Goal: Feedback & Contribution: Leave review/rating

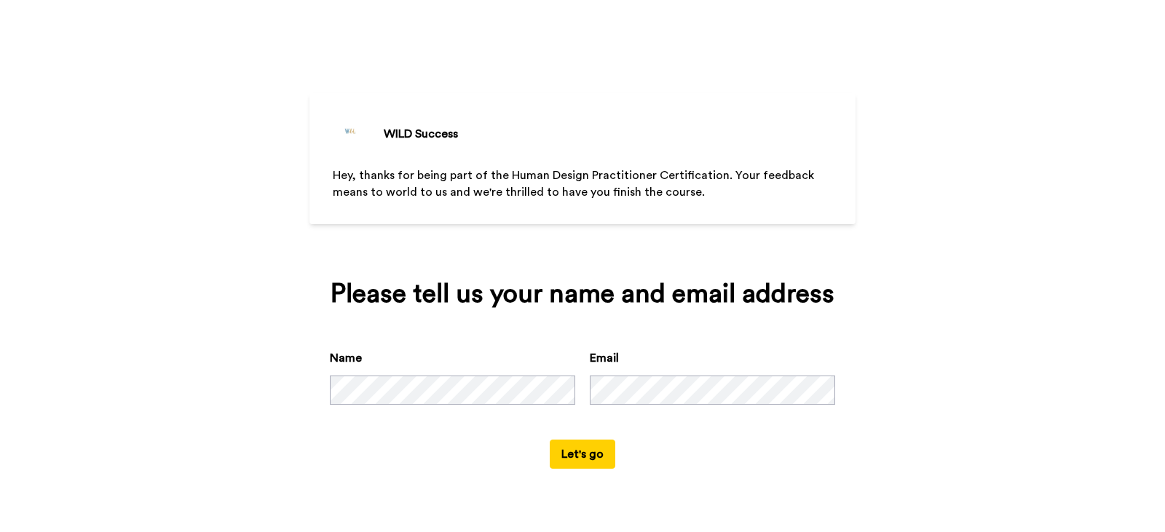
click at [580, 455] on button "Let's go" at bounding box center [583, 454] width 66 height 29
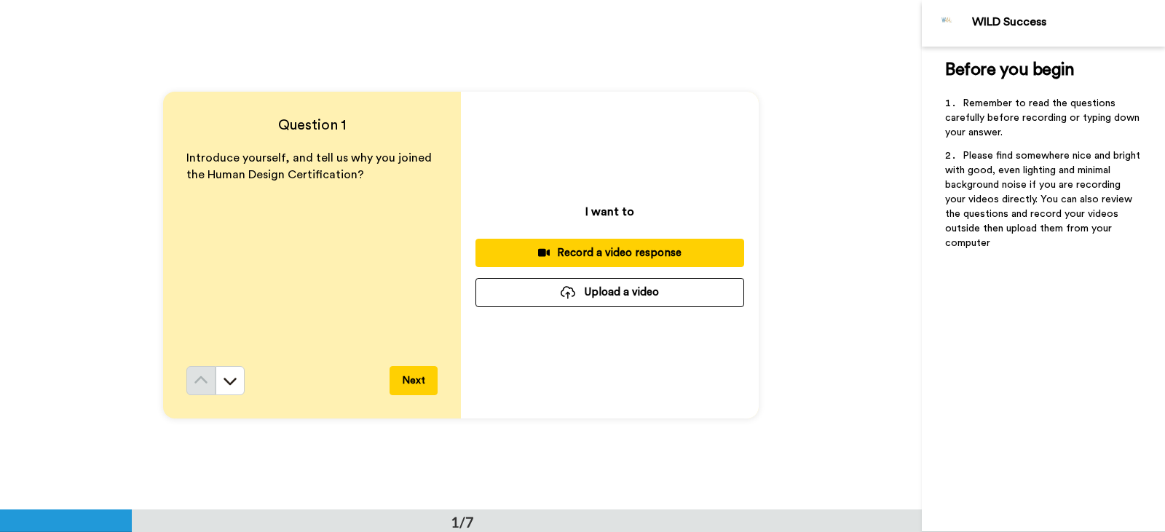
click at [582, 257] on div "Record a video response" at bounding box center [609, 252] width 245 height 15
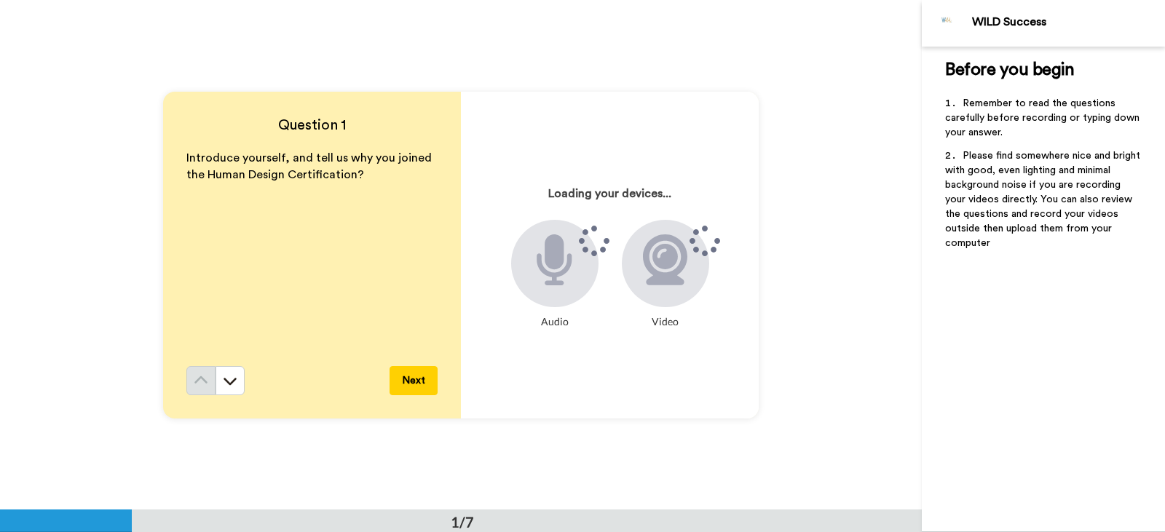
click at [549, 292] on div at bounding box center [554, 263] width 87 height 87
click at [403, 382] on button "Next" at bounding box center [414, 380] width 48 height 29
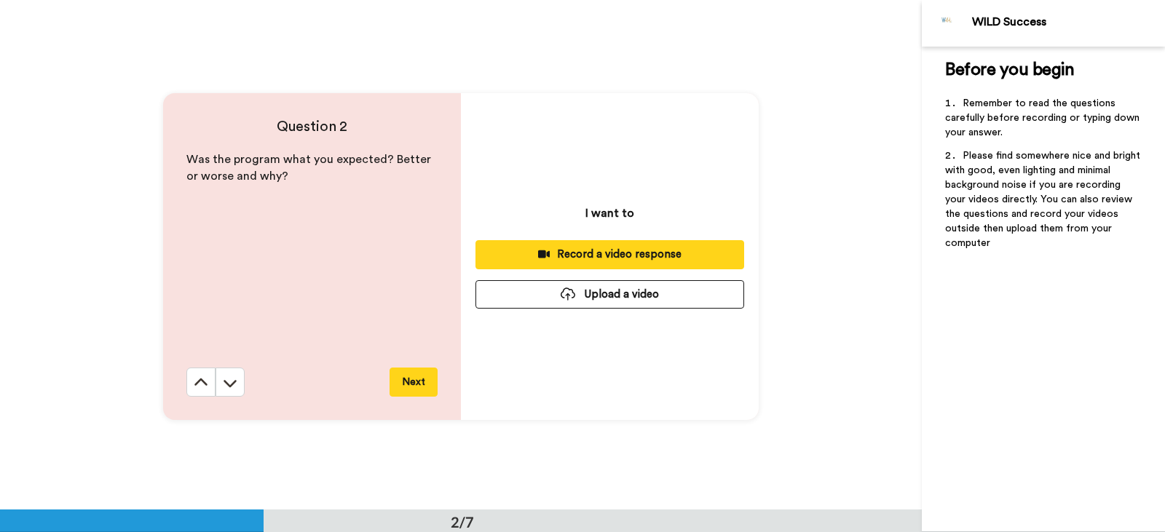
scroll to position [510, 0]
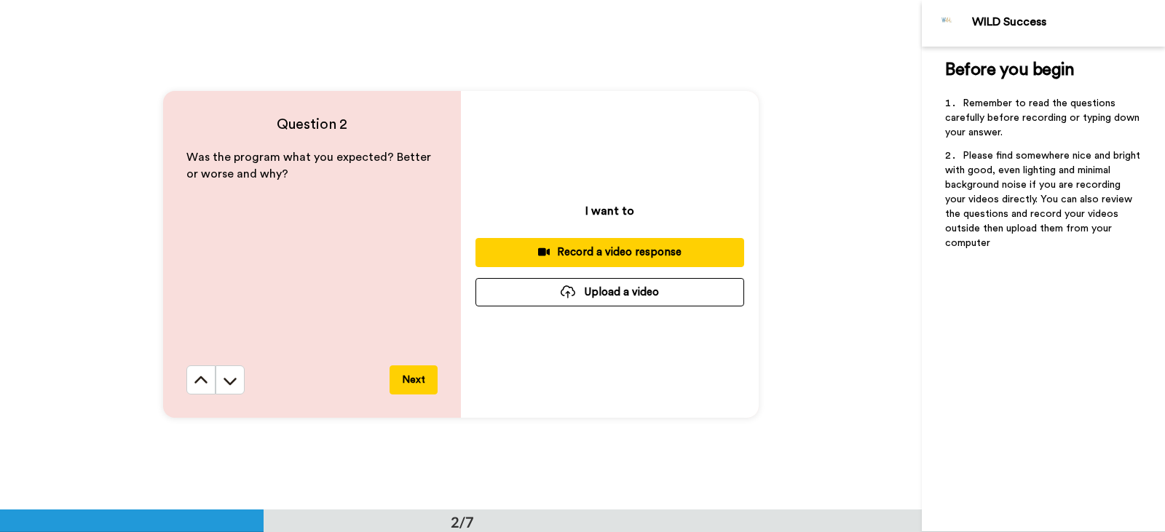
click at [547, 250] on icon at bounding box center [544, 252] width 12 height 8
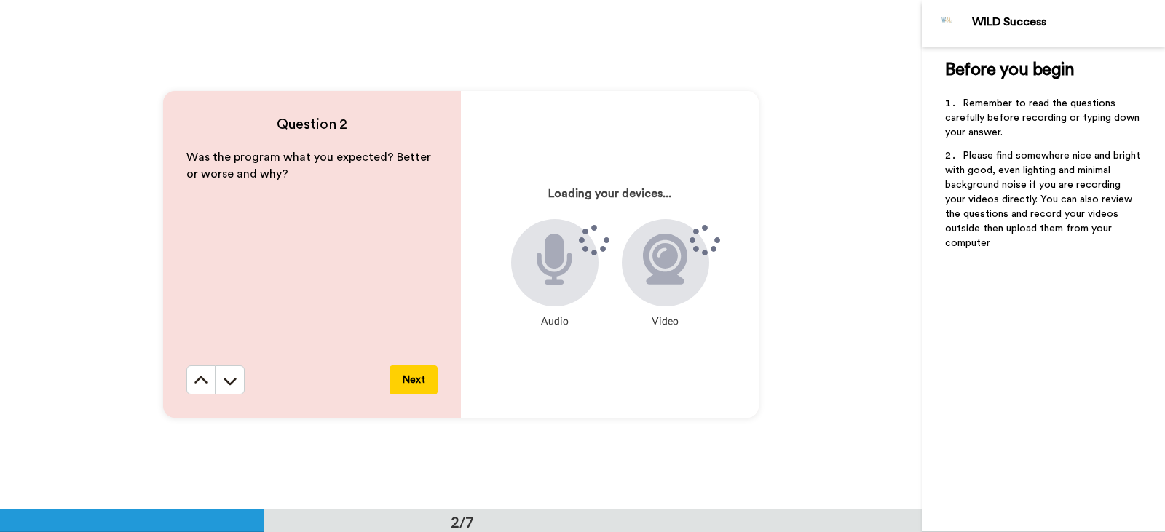
click at [395, 181] on p "Was the program what you expected? Better or worse and why?" at bounding box center [311, 165] width 251 height 33
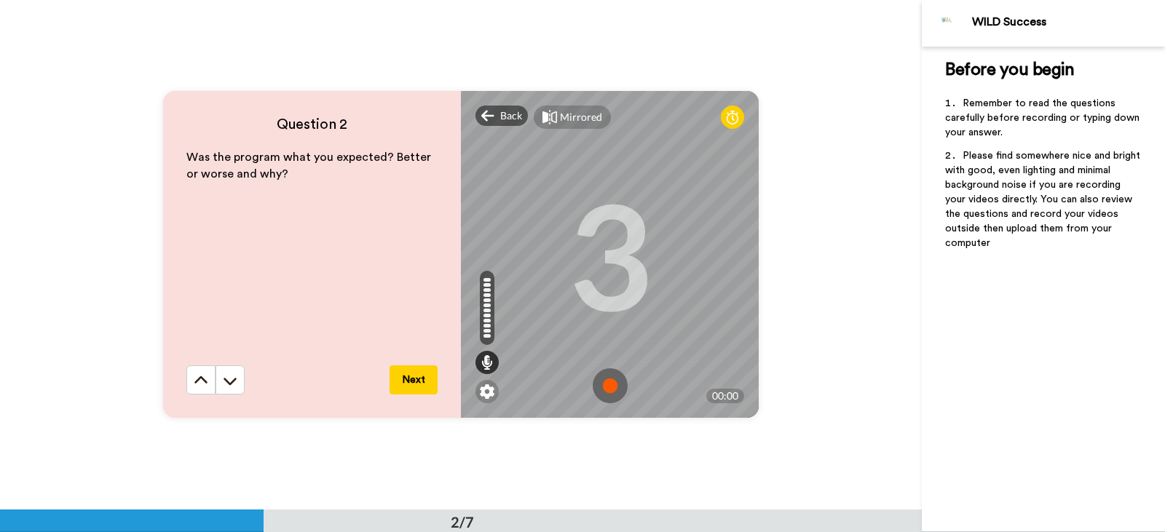
click at [607, 389] on img at bounding box center [610, 385] width 35 height 35
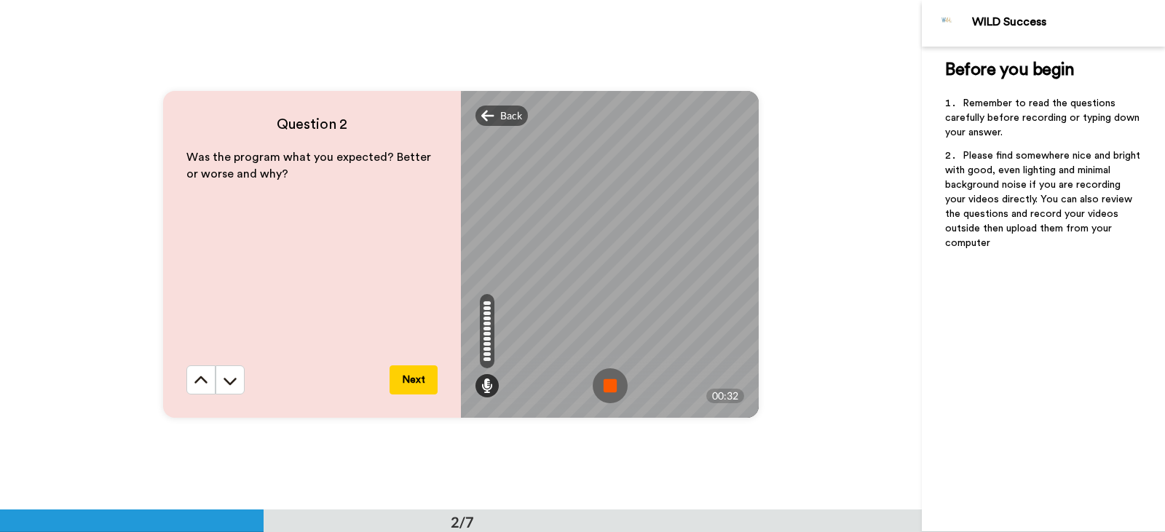
click at [412, 387] on button "Next" at bounding box center [414, 380] width 48 height 29
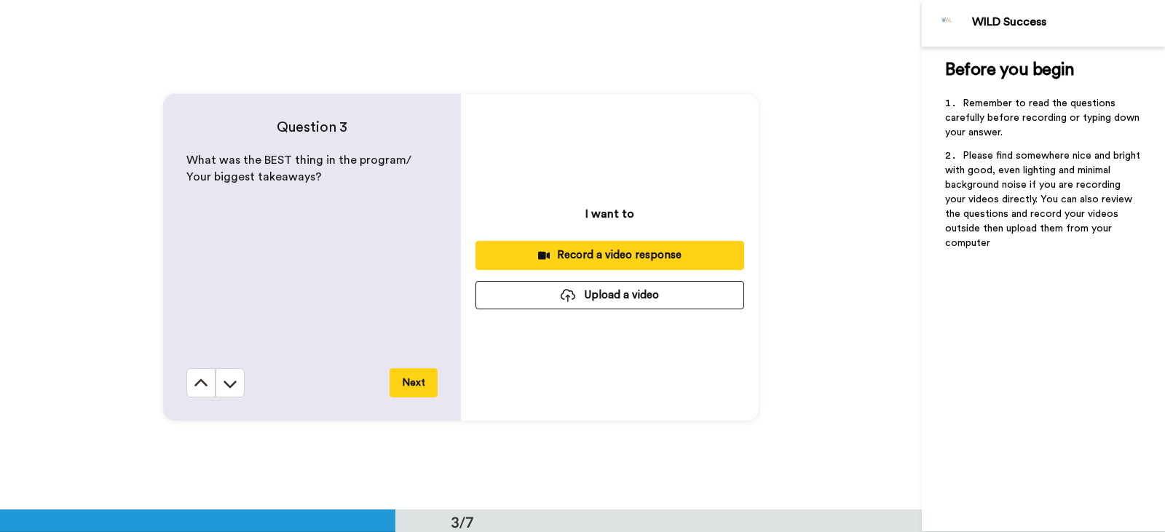
scroll to position [1020, 0]
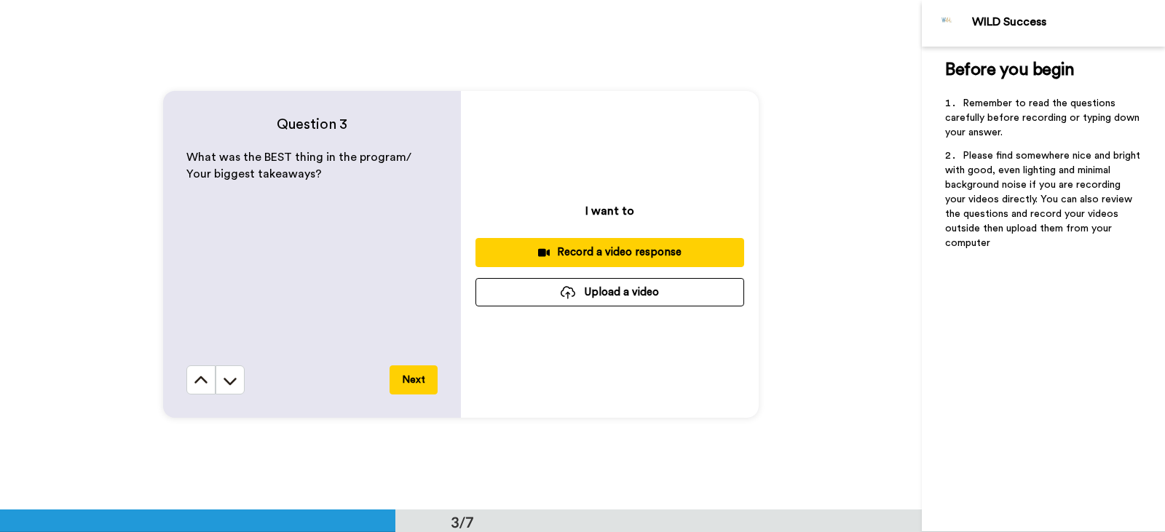
click at [590, 250] on div "Record a video response" at bounding box center [609, 252] width 245 height 15
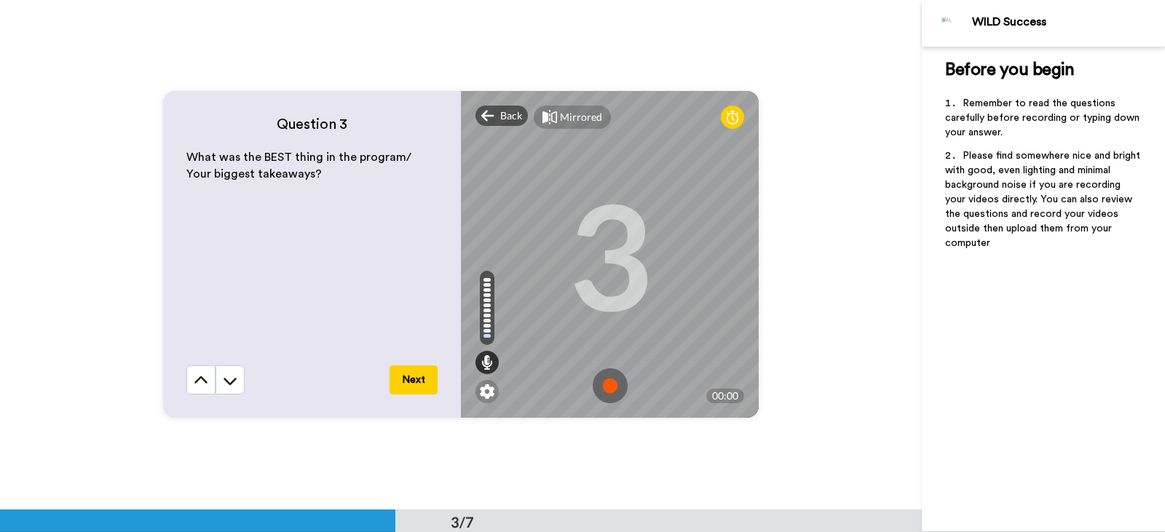
click at [607, 385] on img at bounding box center [610, 385] width 35 height 35
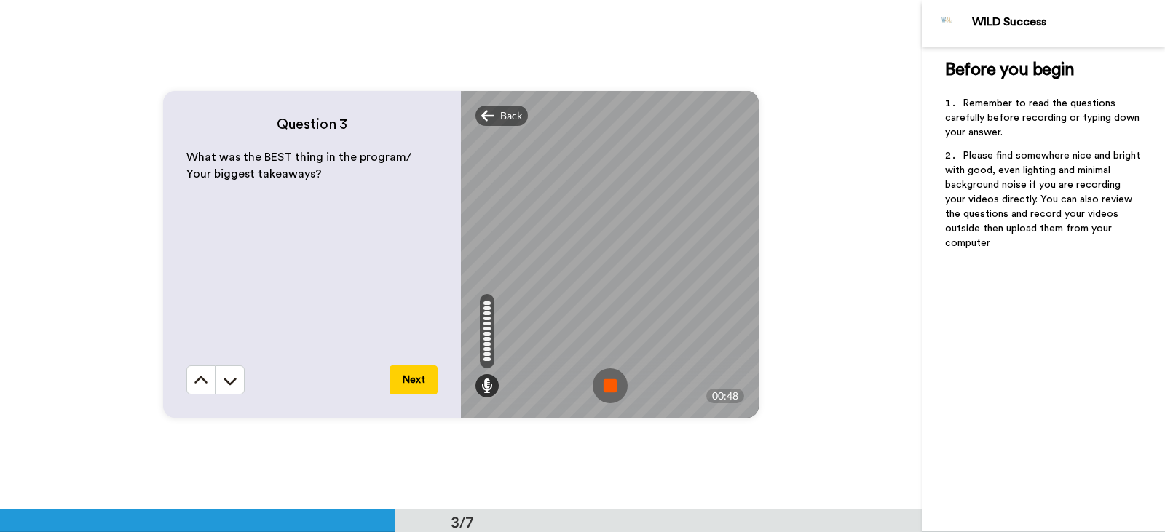
click at [613, 390] on img at bounding box center [610, 385] width 35 height 35
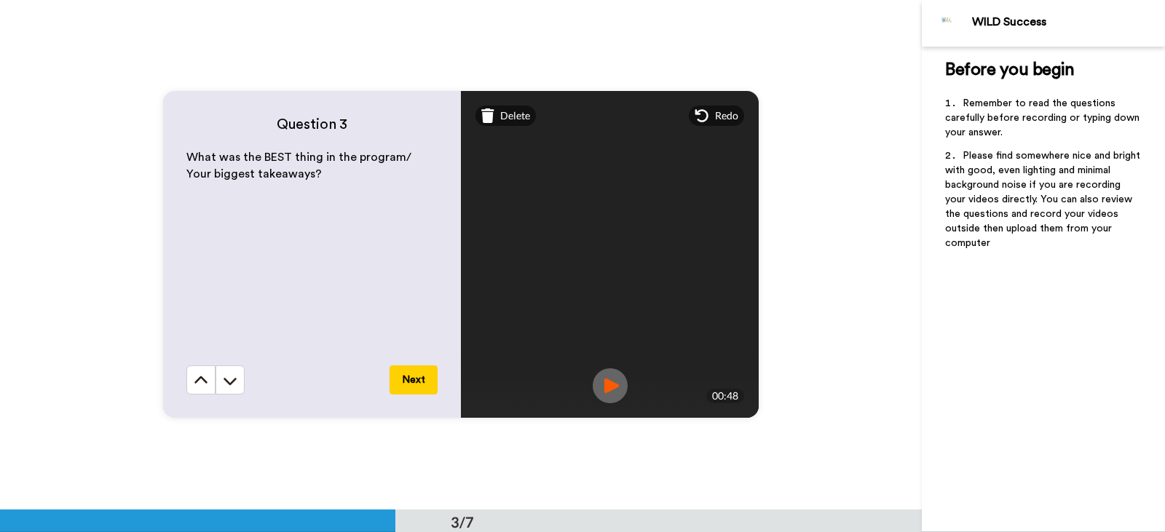
click at [417, 378] on button "Next" at bounding box center [414, 380] width 48 height 29
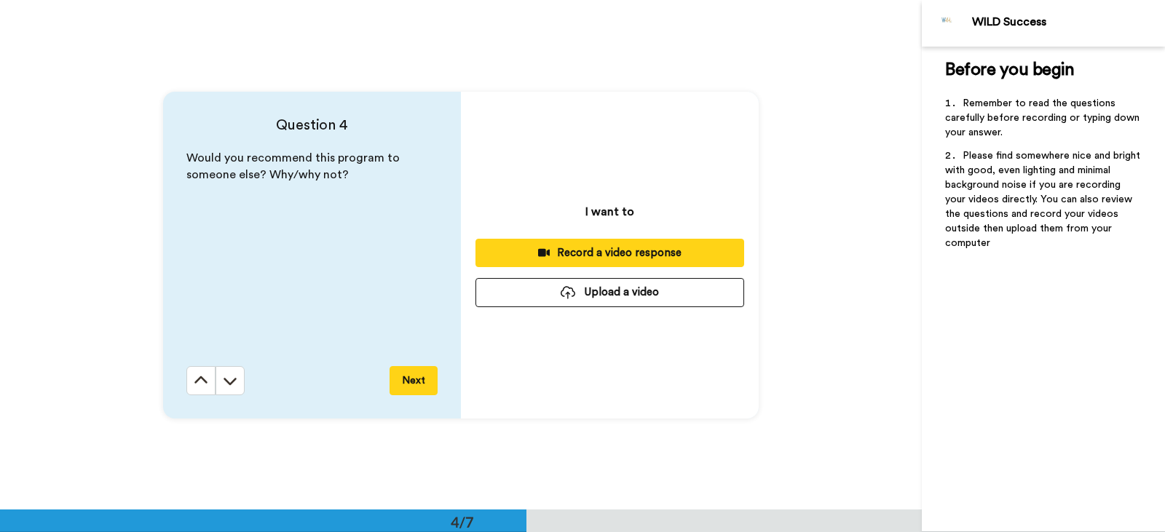
scroll to position [1530, 0]
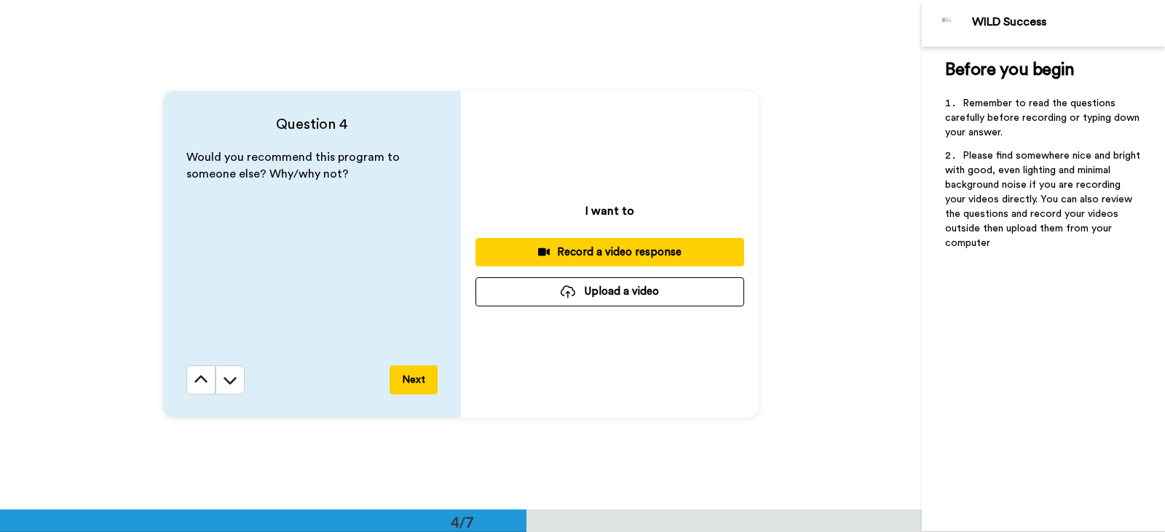
click at [538, 253] on icon at bounding box center [544, 252] width 12 height 11
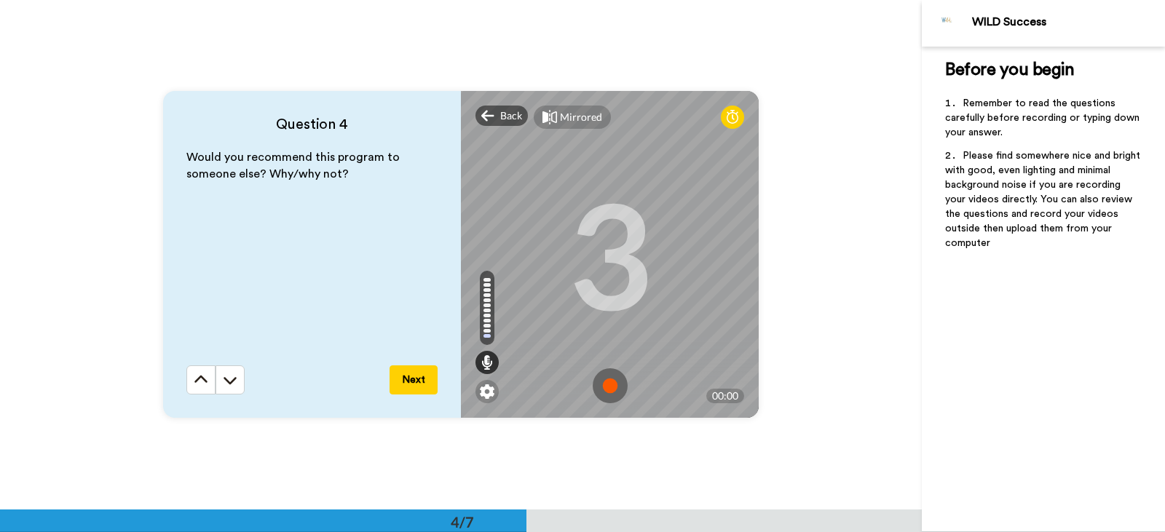
click at [612, 382] on img at bounding box center [610, 385] width 35 height 35
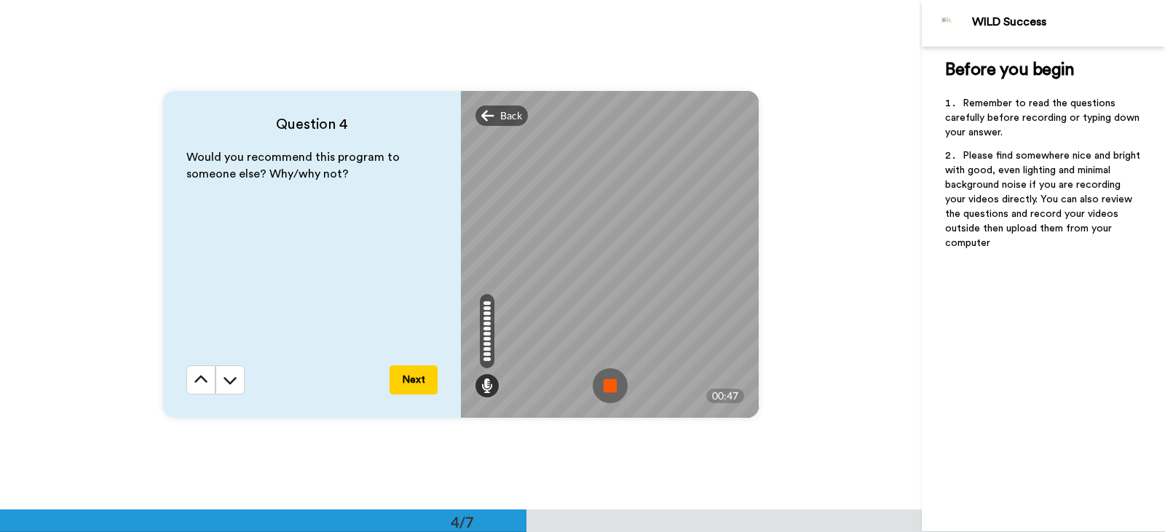
click at [607, 382] on img at bounding box center [610, 385] width 35 height 35
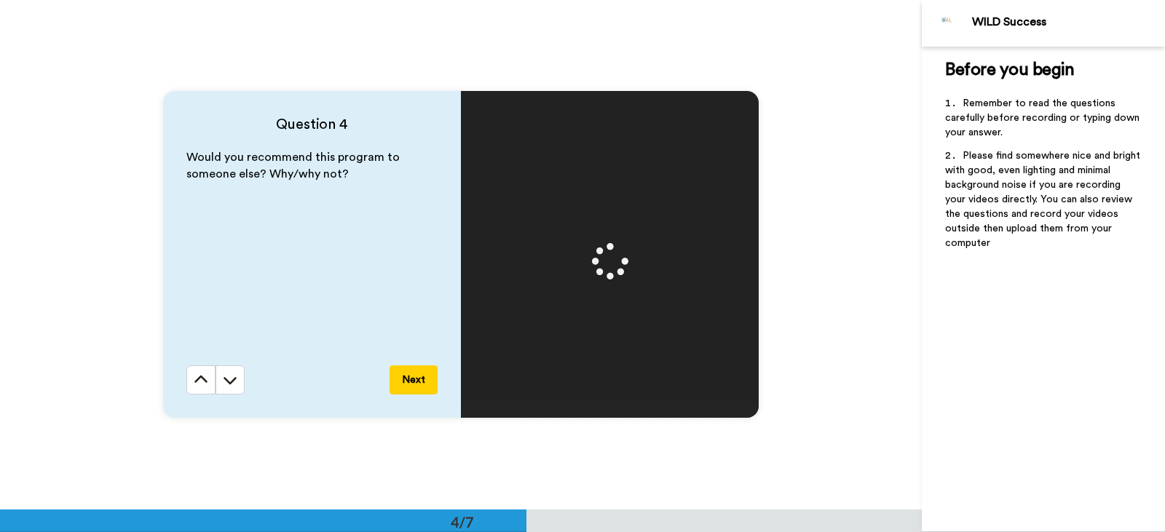
click at [402, 390] on button "Next" at bounding box center [414, 380] width 48 height 29
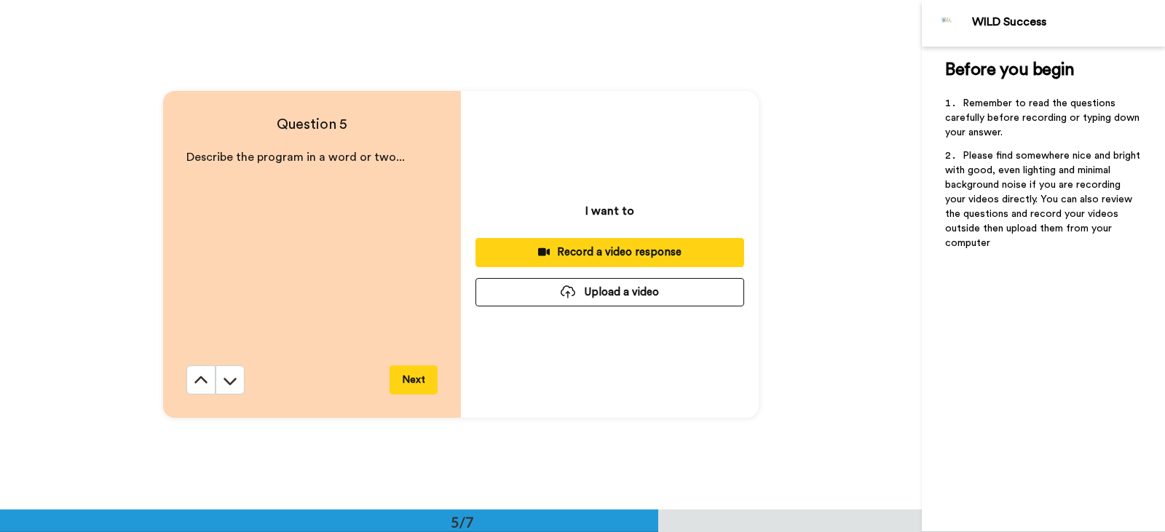
scroll to position [2040, 0]
click at [583, 252] on div "Record a video response" at bounding box center [609, 252] width 245 height 15
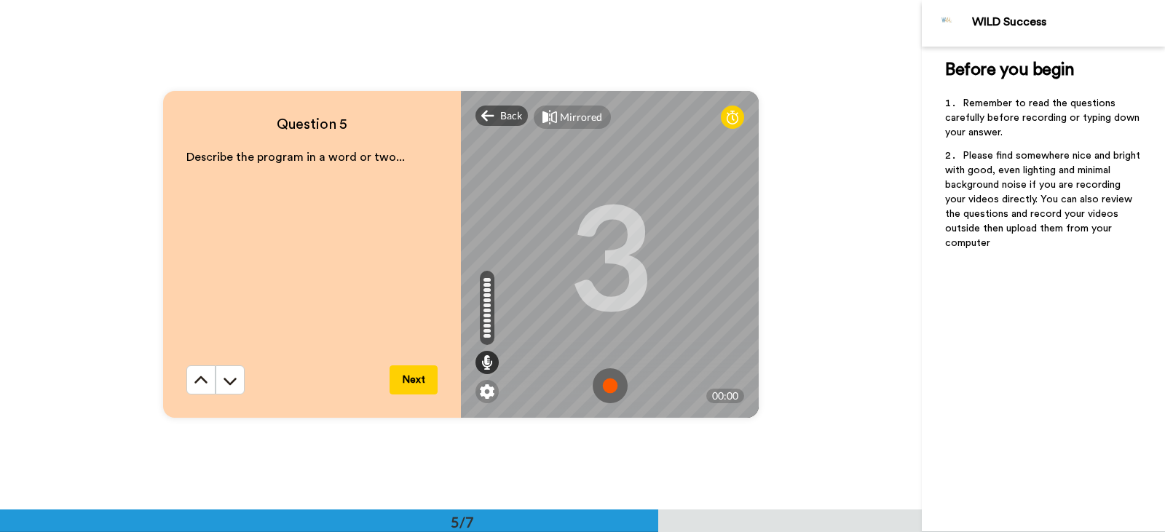
click at [612, 381] on img at bounding box center [610, 385] width 35 height 35
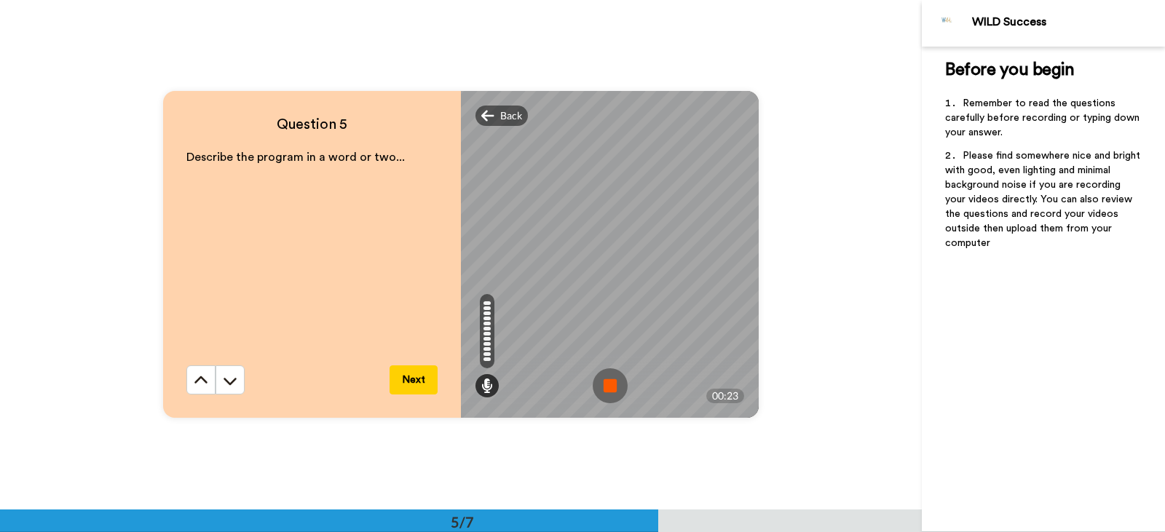
click at [612, 381] on img at bounding box center [610, 385] width 35 height 35
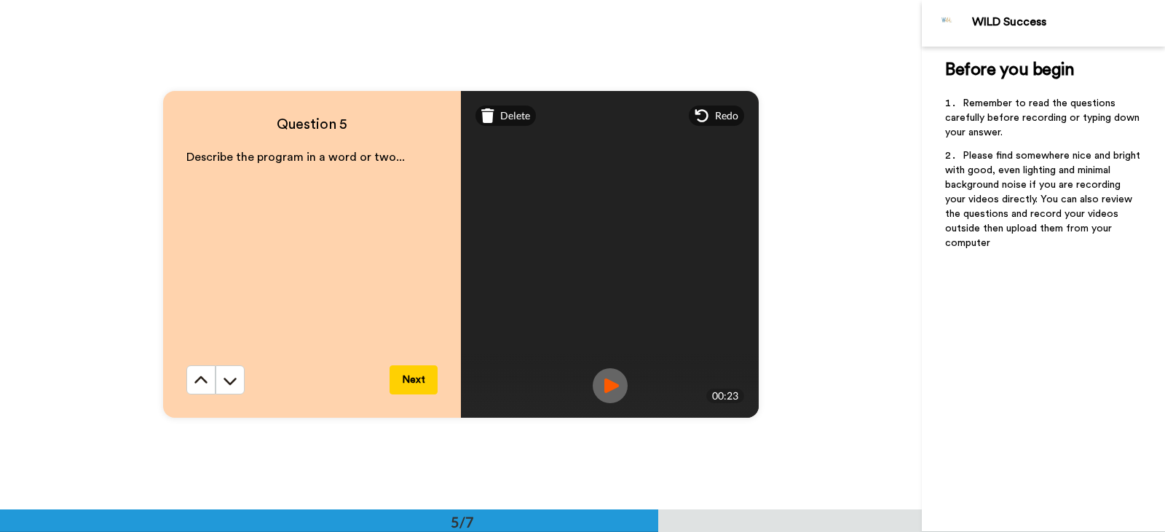
click at [414, 371] on button "Next" at bounding box center [414, 380] width 48 height 29
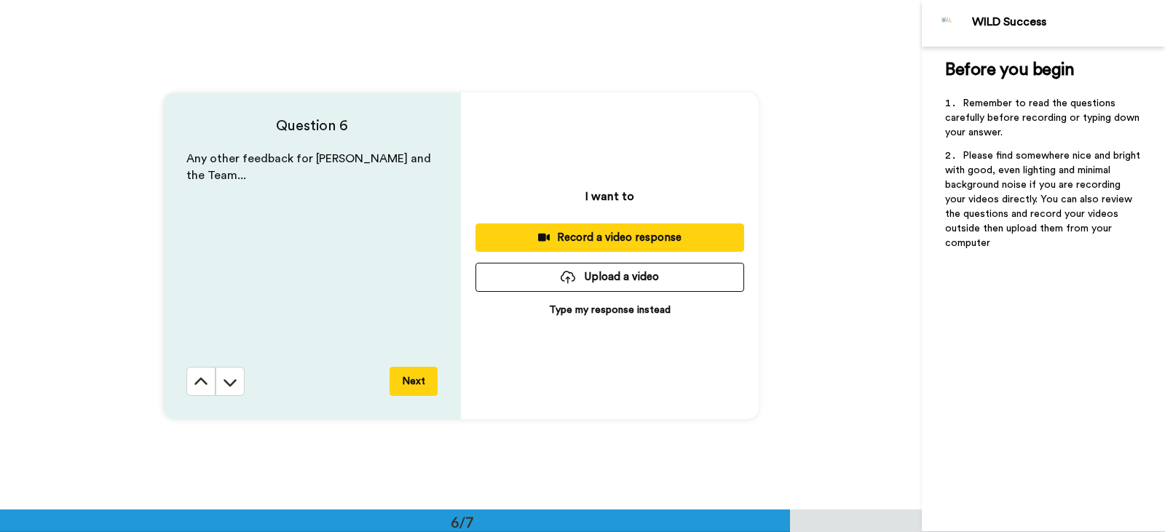
scroll to position [2550, 0]
click at [415, 386] on button "Next" at bounding box center [414, 380] width 48 height 29
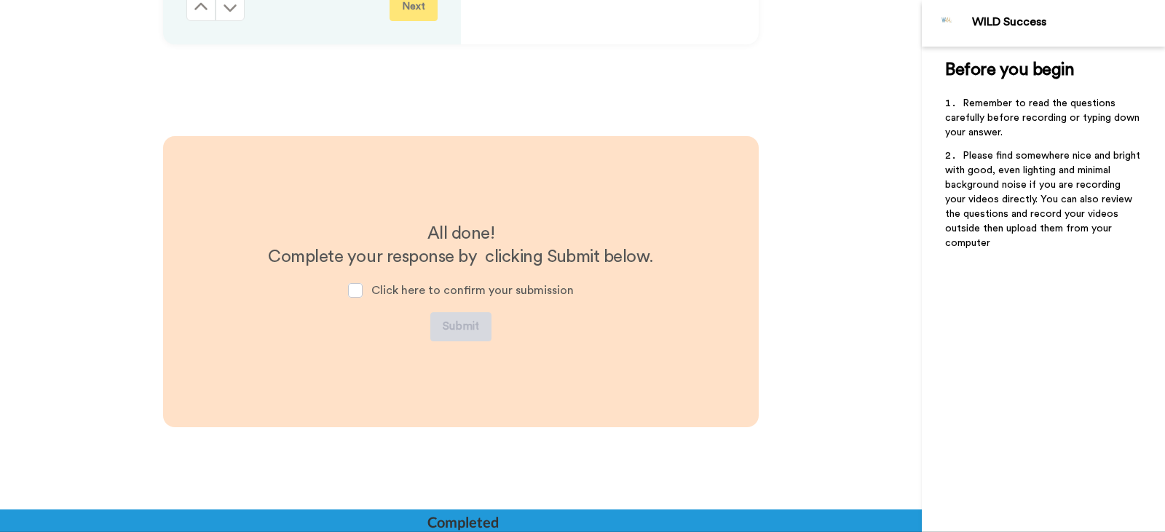
scroll to position [2950, 0]
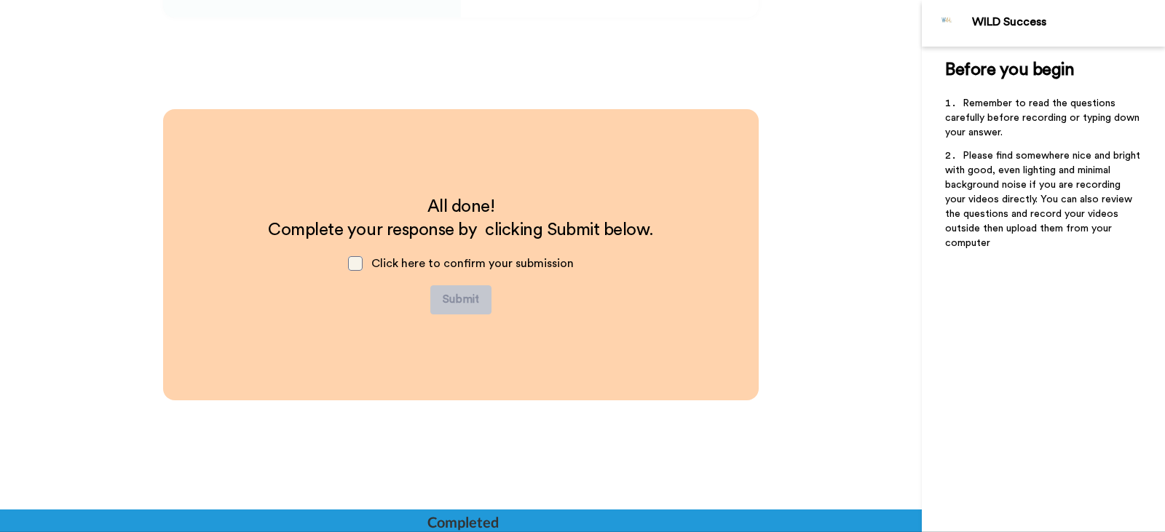
click at [353, 266] on span at bounding box center [355, 263] width 15 height 15
click at [463, 301] on button "Submit" at bounding box center [460, 299] width 61 height 29
